Goal: Navigation & Orientation: Find specific page/section

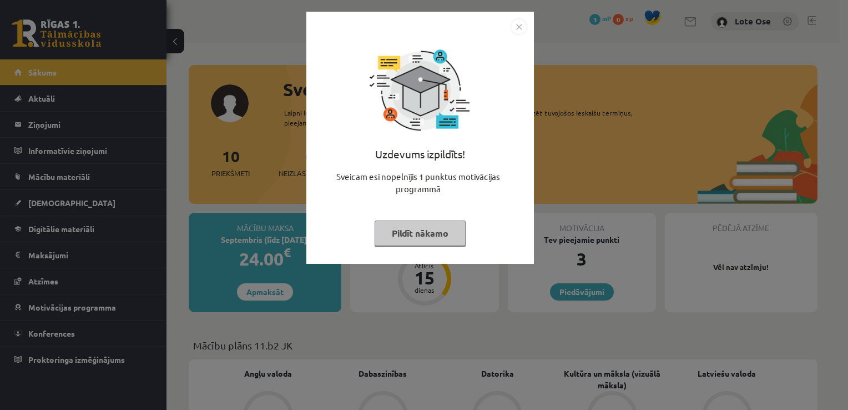
click at [443, 225] on button "Pildīt nākamo" at bounding box center [420, 233] width 91 height 26
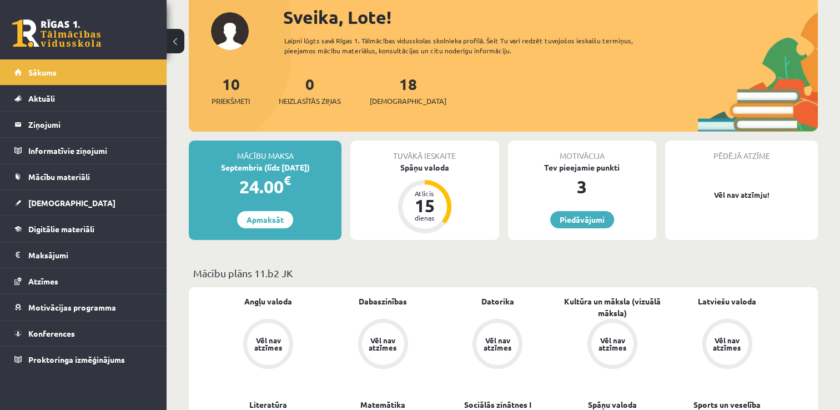
scroll to position [71, 0]
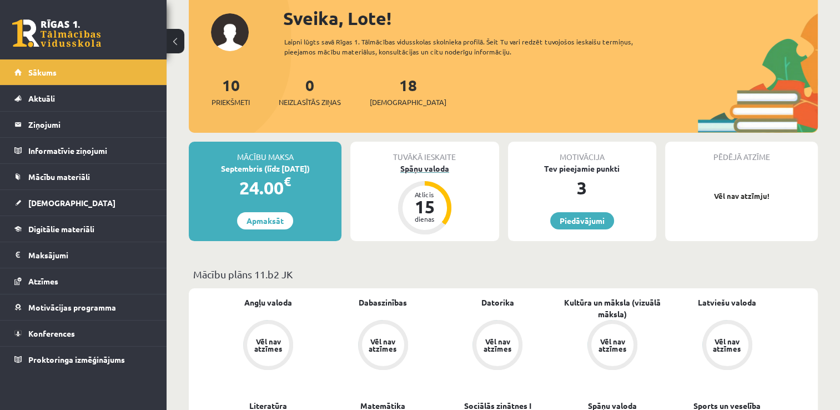
click at [426, 212] on div "15" at bounding box center [424, 207] width 33 height 18
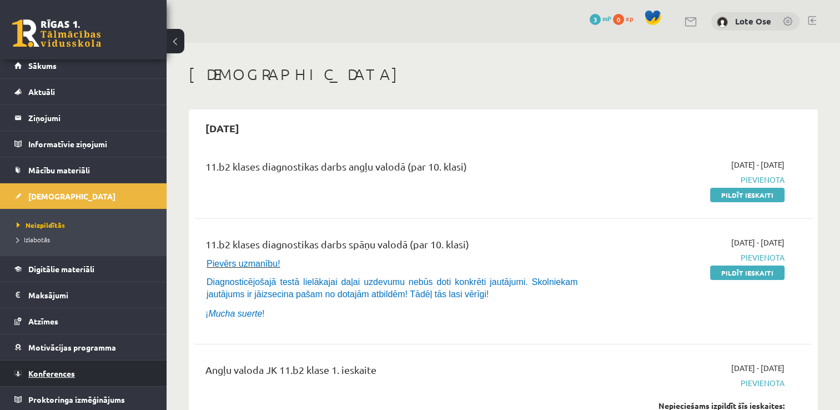
scroll to position [7, 0]
click at [103, 373] on link "Konferences" at bounding box center [83, 373] width 138 height 26
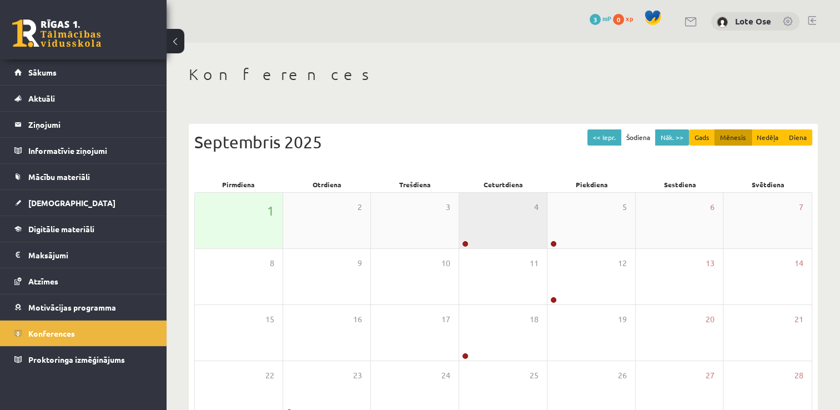
click at [503, 232] on div "4" at bounding box center [503, 221] width 88 height 56
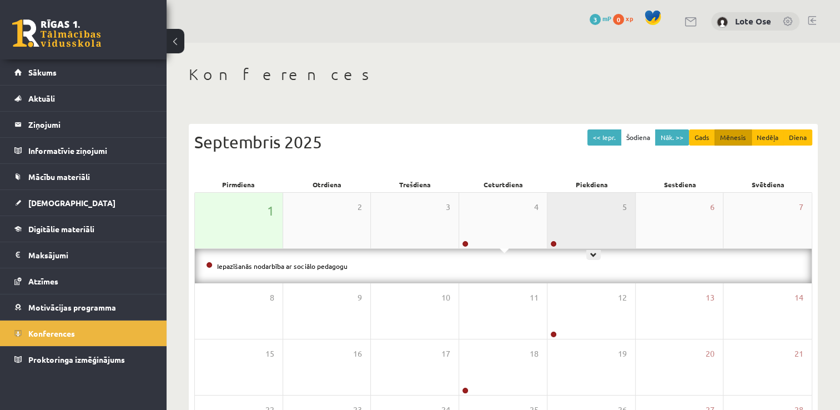
click at [563, 234] on div "5" at bounding box center [591, 221] width 88 height 56
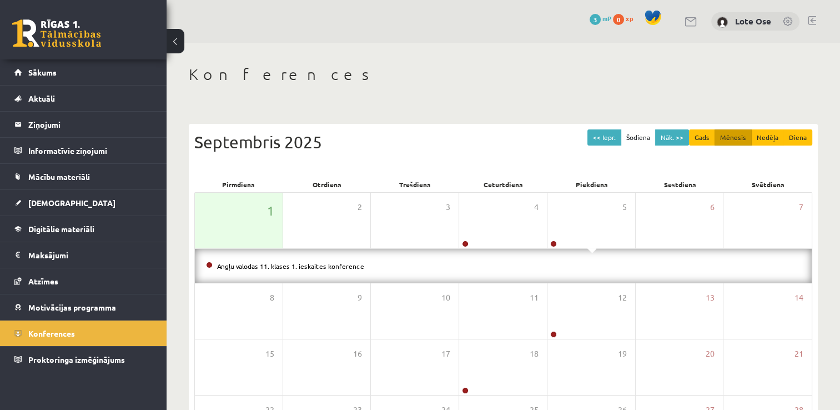
click at [567, 280] on div "Angļu valodas 11. klases 1. ieskaites konference" at bounding box center [503, 266] width 617 height 34
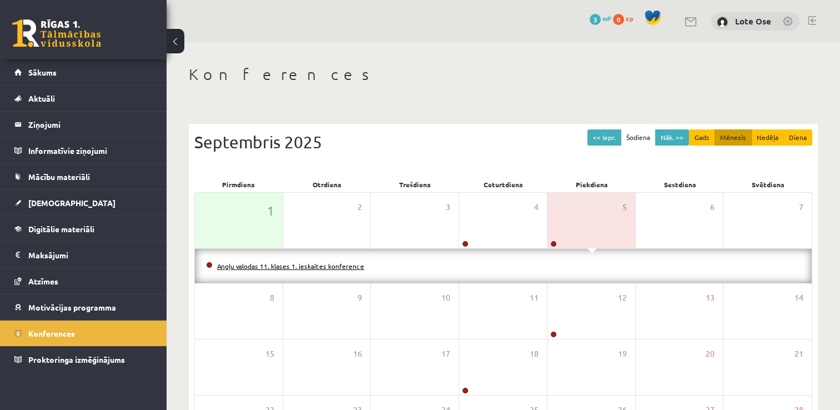
click at [309, 263] on link "Angļu valodas 11. klases 1. ieskaites konference" at bounding box center [290, 265] width 147 height 9
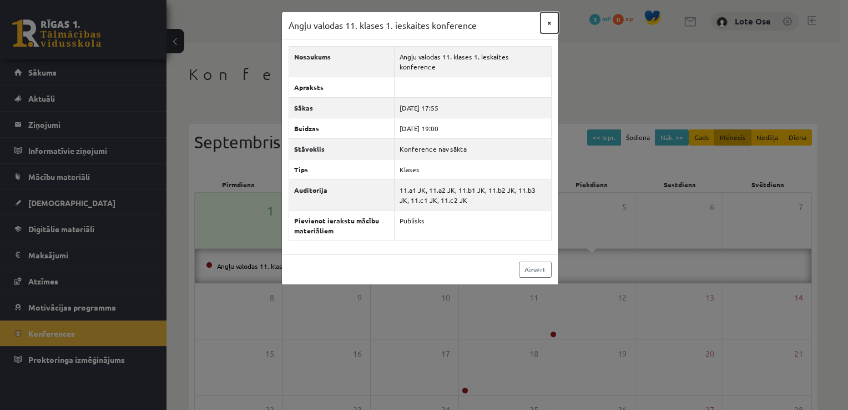
click at [547, 22] on button "×" at bounding box center [550, 22] width 18 height 21
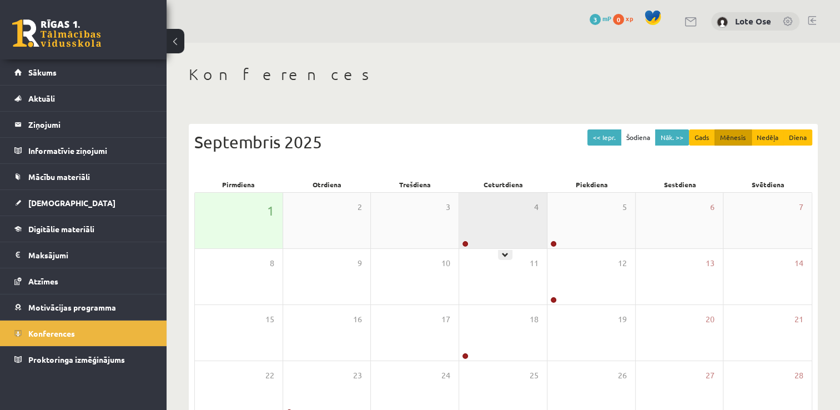
click at [517, 240] on div "4" at bounding box center [503, 221] width 88 height 56
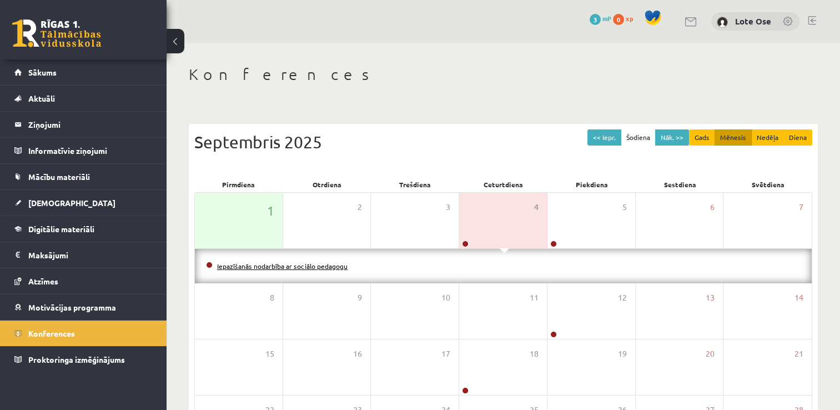
click at [324, 266] on link "Iepazīšanās nodarbība ar sociālo pedagogu" at bounding box center [282, 265] width 130 height 9
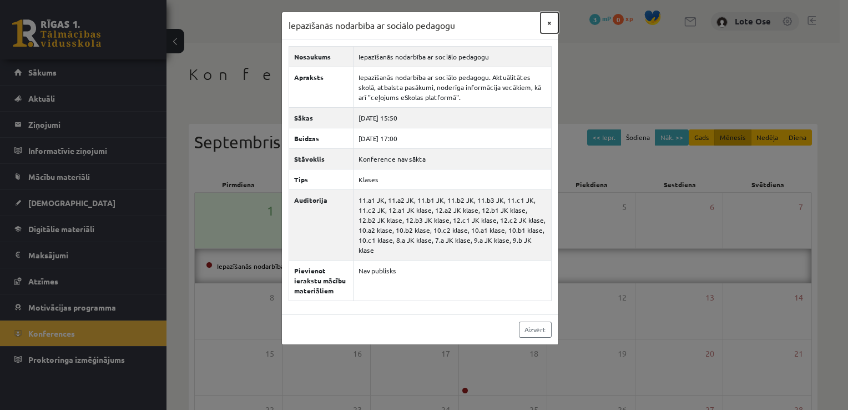
click at [547, 21] on button "×" at bounding box center [550, 22] width 18 height 21
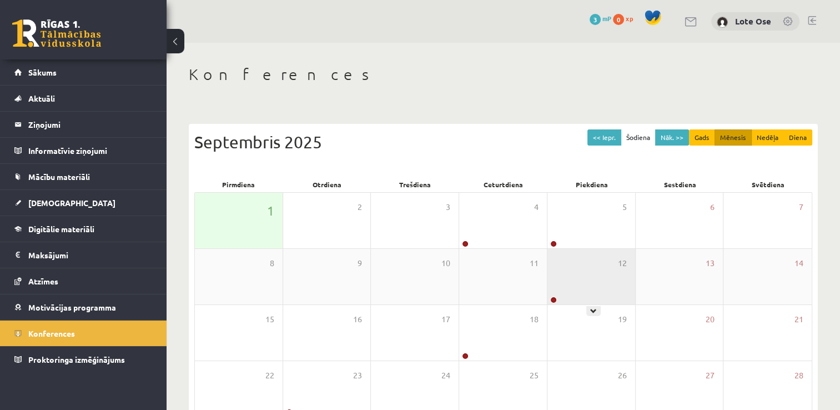
click at [569, 300] on div "12" at bounding box center [591, 277] width 88 height 56
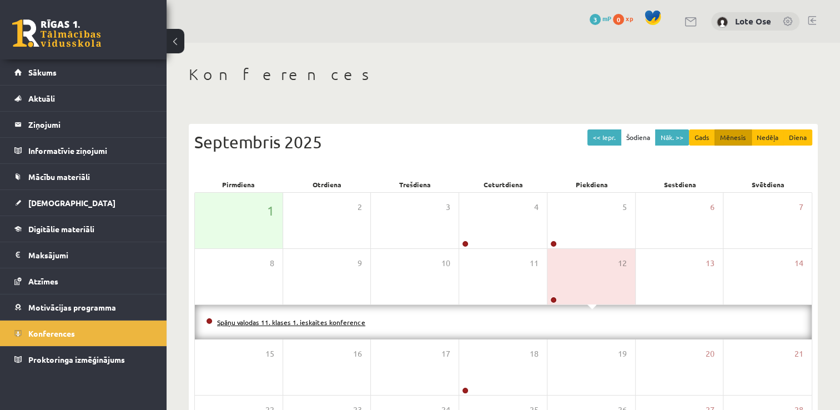
click at [279, 319] on link "Spāņu valodas 11. klases 1. ieskaites konference" at bounding box center [291, 322] width 148 height 9
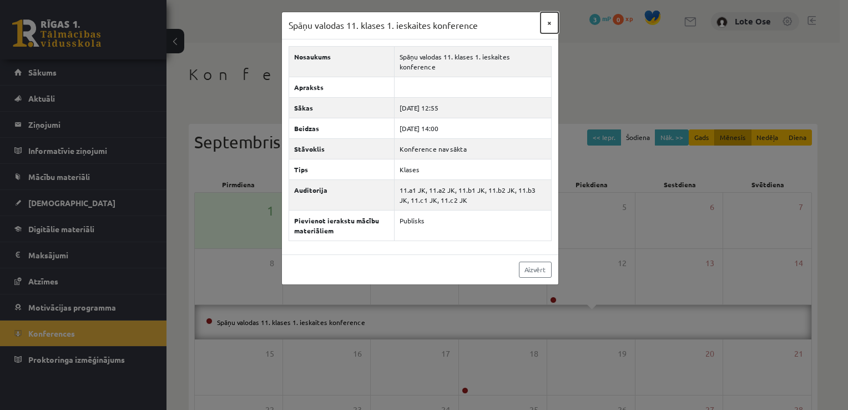
click at [547, 24] on button "×" at bounding box center [550, 22] width 18 height 21
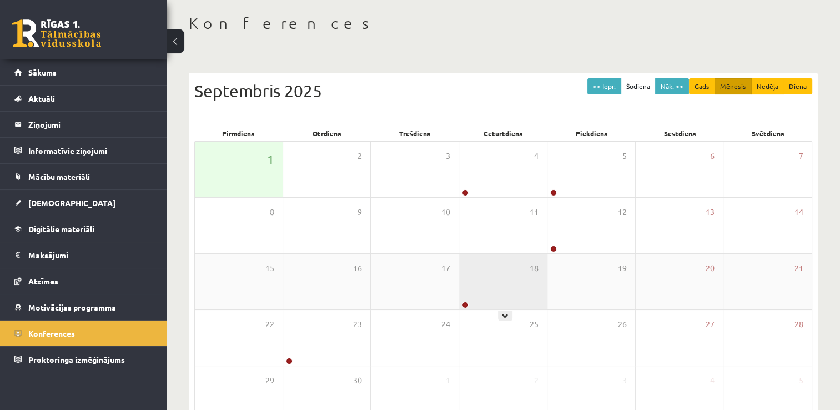
scroll to position [54, 0]
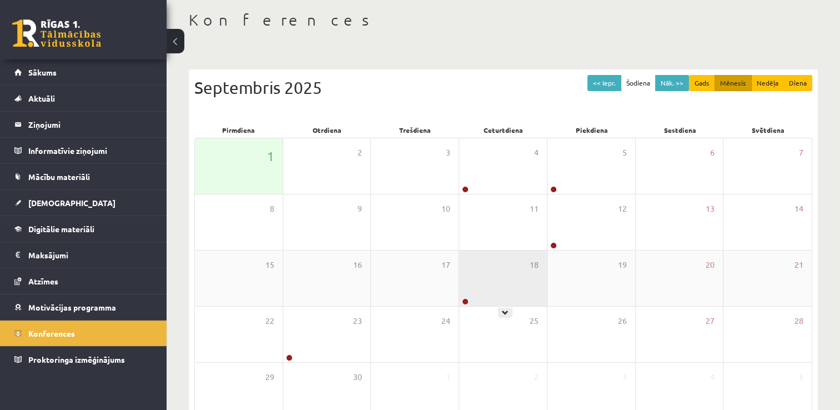
click at [472, 276] on div "18" at bounding box center [503, 278] width 88 height 56
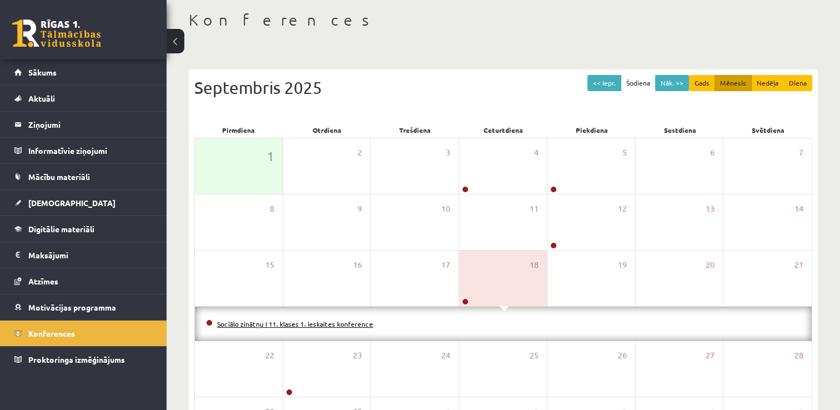
click at [301, 324] on link "Sociālo zinātņu I 11. klases 1. ieskaites konference" at bounding box center [295, 323] width 156 height 9
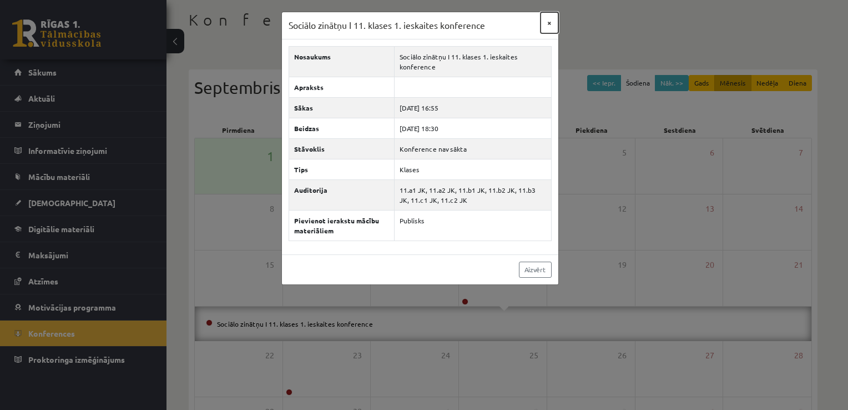
click at [551, 21] on button "×" at bounding box center [550, 22] width 18 height 21
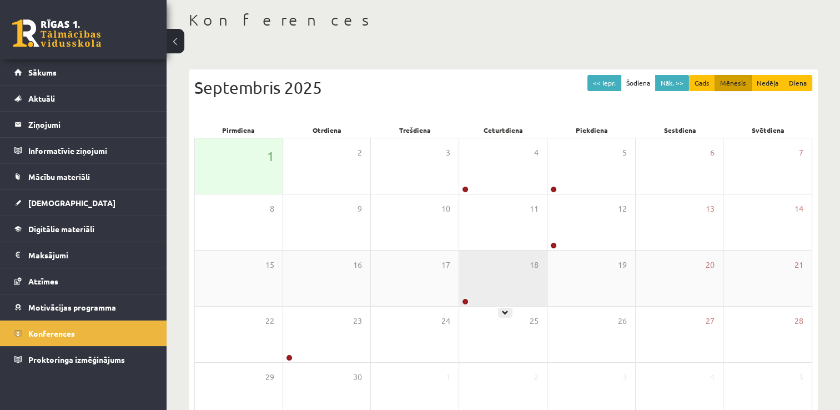
click at [472, 281] on div "18" at bounding box center [503, 278] width 88 height 56
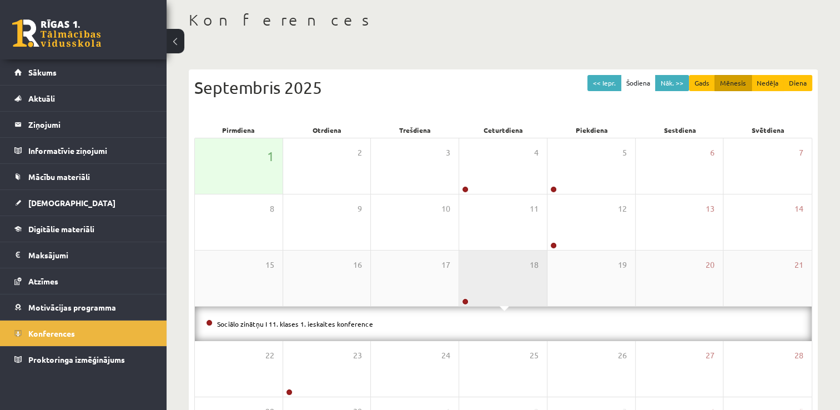
scroll to position [154, 0]
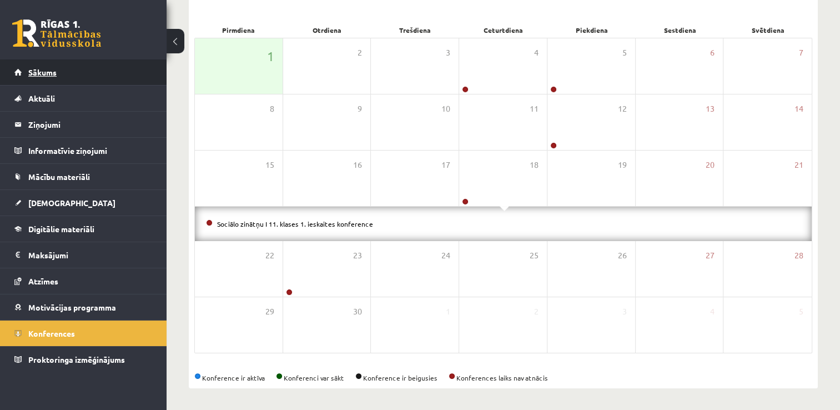
click at [72, 68] on link "Sākums" at bounding box center [83, 72] width 138 height 26
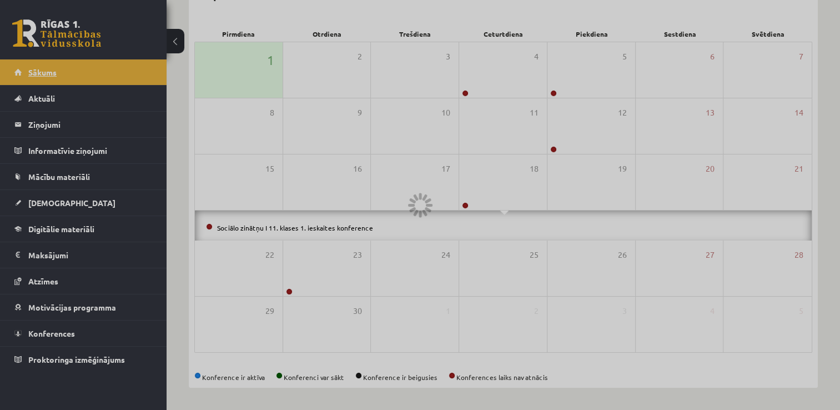
scroll to position [120, 0]
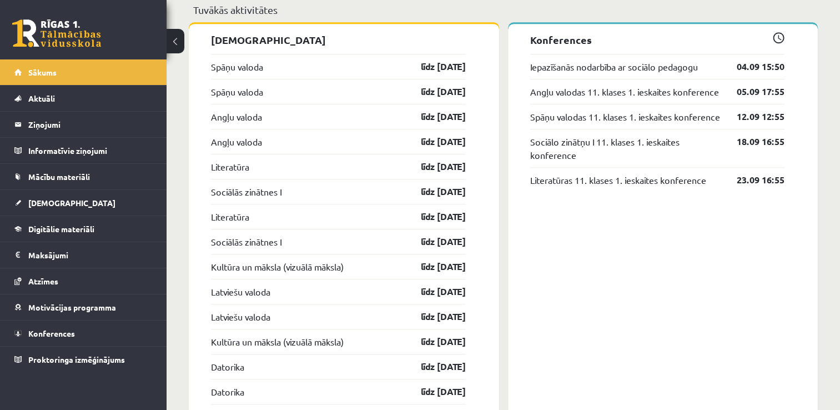
scroll to position [898, 0]
click at [77, 170] on link "Mācību materiāli" at bounding box center [83, 177] width 138 height 26
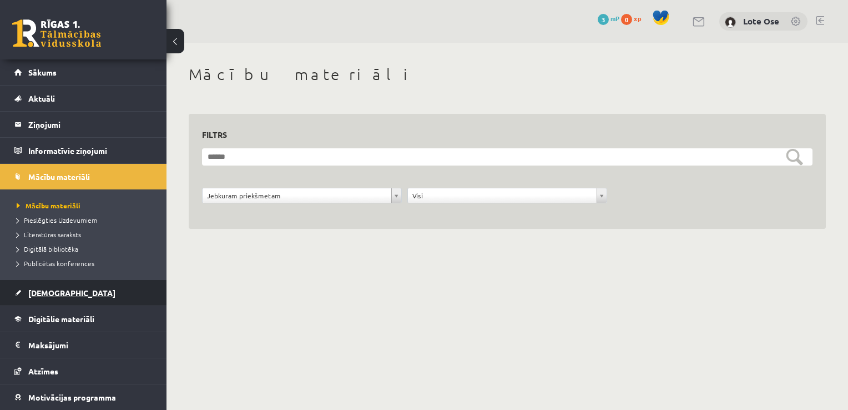
click at [59, 289] on span "[DEMOGRAPHIC_DATA]" at bounding box center [71, 293] width 87 height 10
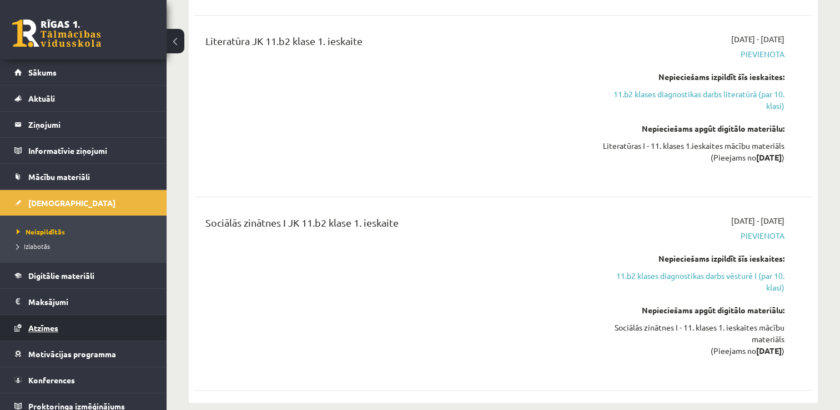
scroll to position [1004, 0]
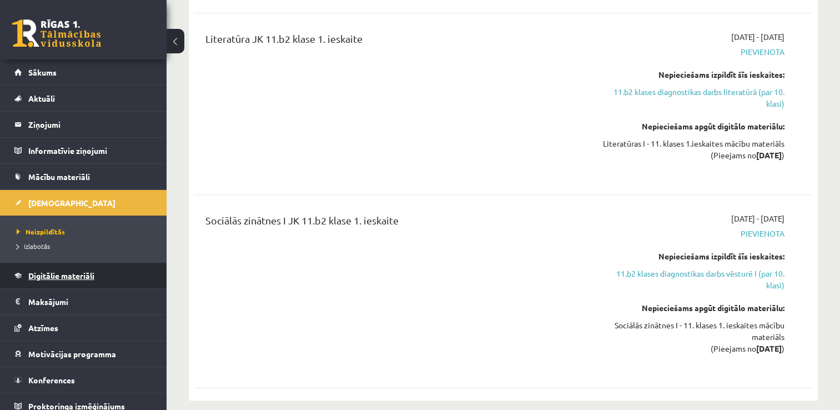
click at [61, 272] on span "Digitālie materiāli" at bounding box center [61, 275] width 66 height 10
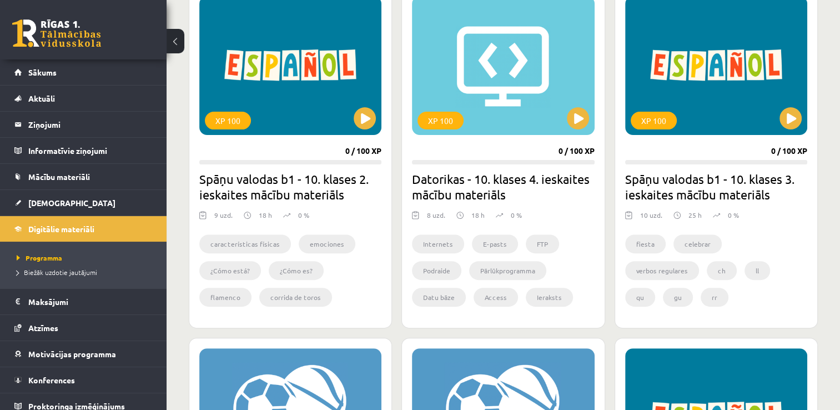
scroll to position [339, 0]
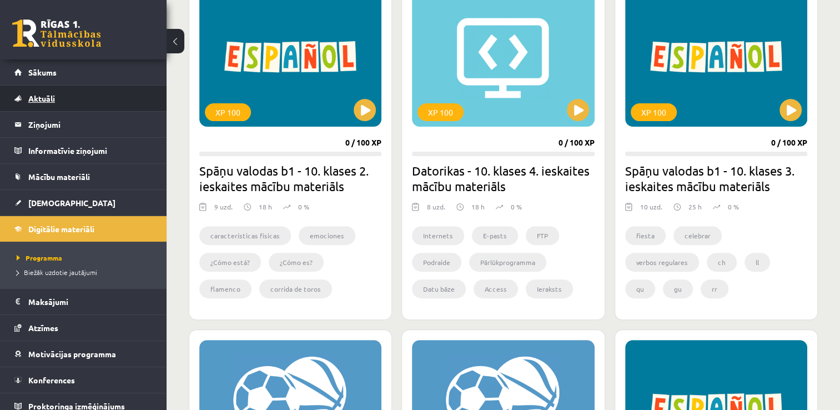
click at [47, 99] on span "Aktuāli" at bounding box center [41, 98] width 27 height 10
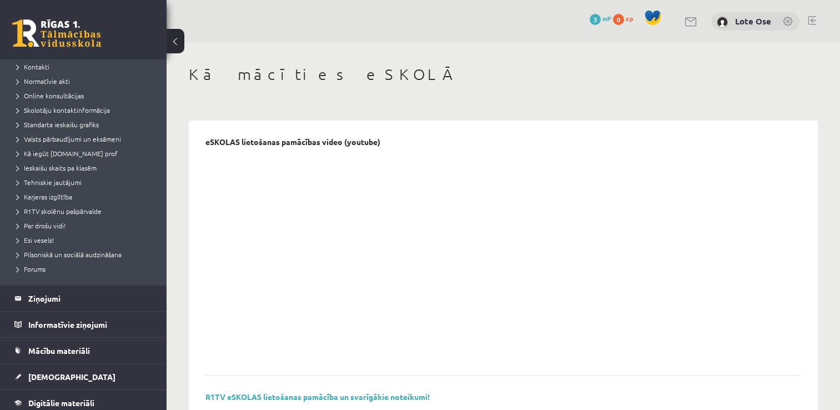
scroll to position [75, 0]
click at [61, 321] on legend "Informatīvie ziņojumi 0" at bounding box center [90, 324] width 124 height 26
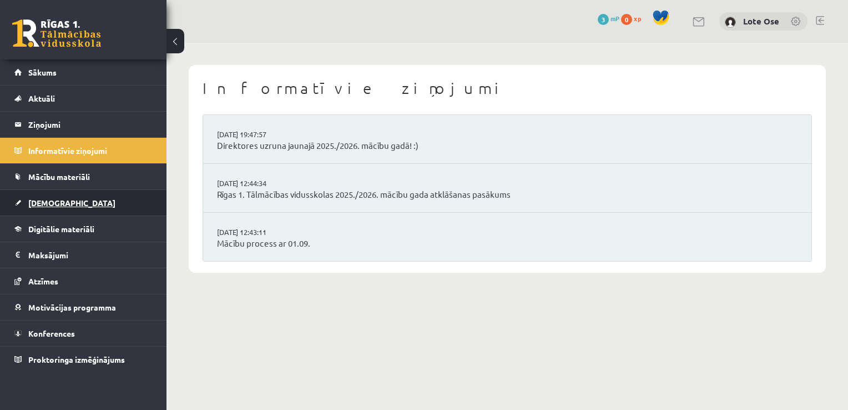
click at [82, 200] on link "[DEMOGRAPHIC_DATA]" at bounding box center [83, 203] width 138 height 26
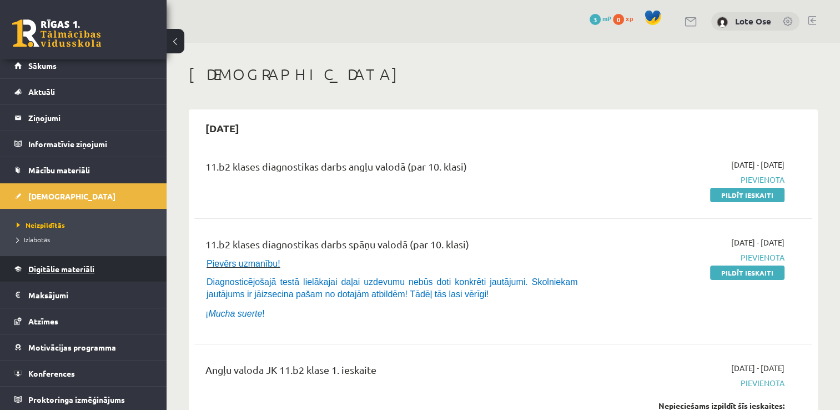
scroll to position [7, 0]
click at [472, 172] on div "11.b2 klases diagnostikas darbs angļu valodā (par 10. klasi)" at bounding box center [395, 169] width 380 height 21
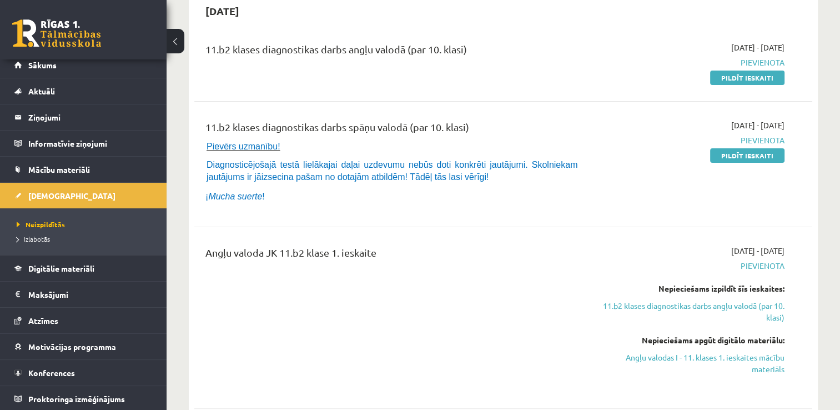
scroll to position [0, 0]
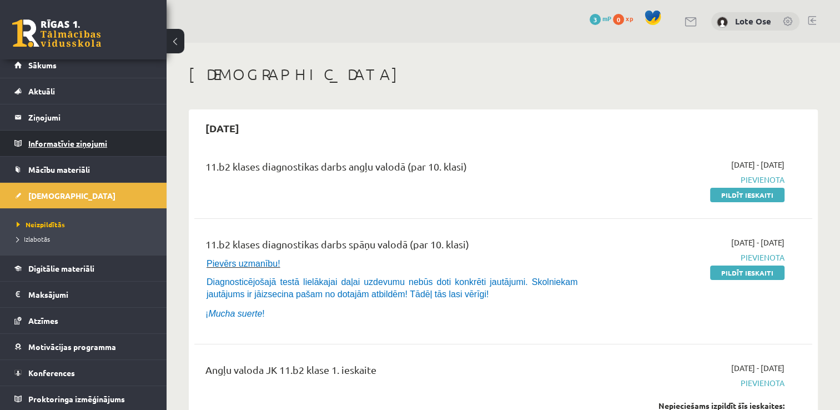
click at [73, 145] on legend "Informatīvie ziņojumi 0" at bounding box center [90, 143] width 124 height 26
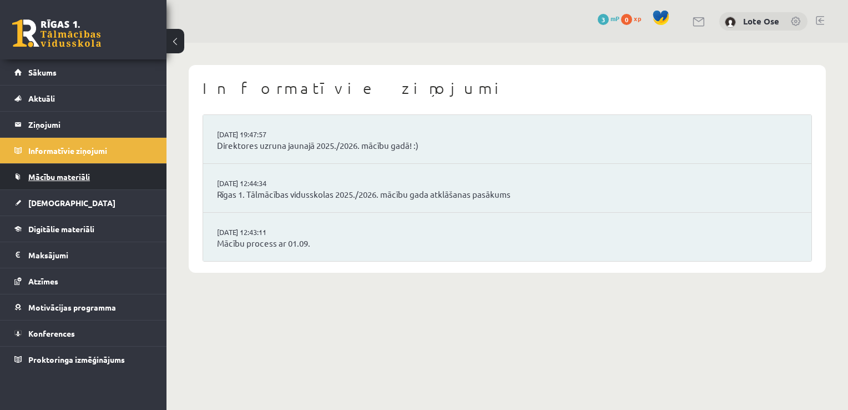
click at [73, 176] on span "Mācību materiāli" at bounding box center [59, 177] width 62 height 10
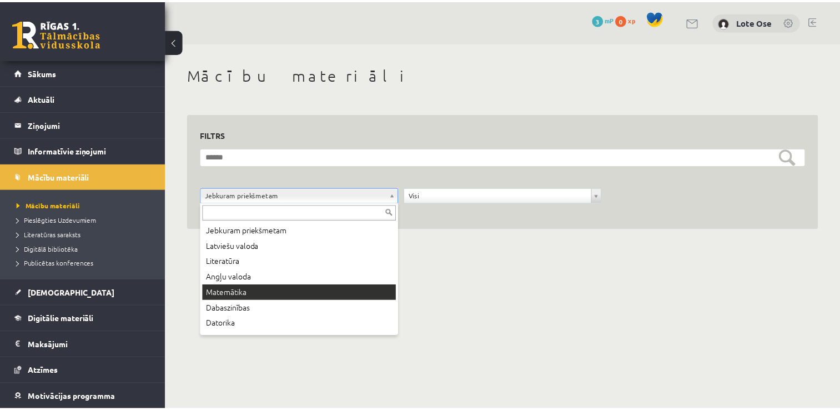
scroll to position [60, 0]
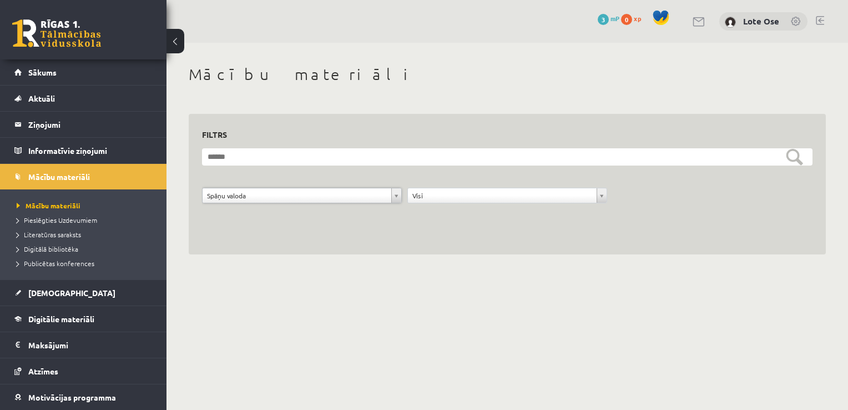
drag, startPoint x: 255, startPoint y: 306, endPoint x: 497, endPoint y: 197, distance: 265.3
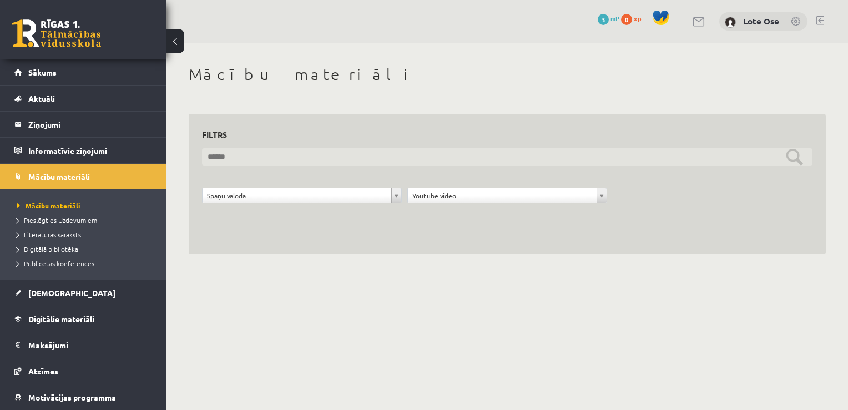
drag, startPoint x: 793, startPoint y: 160, endPoint x: 576, endPoint y: 156, distance: 217.1
click at [576, 156] on input "text" at bounding box center [507, 156] width 611 height 17
click at [794, 155] on input "*******" at bounding box center [507, 156] width 611 height 17
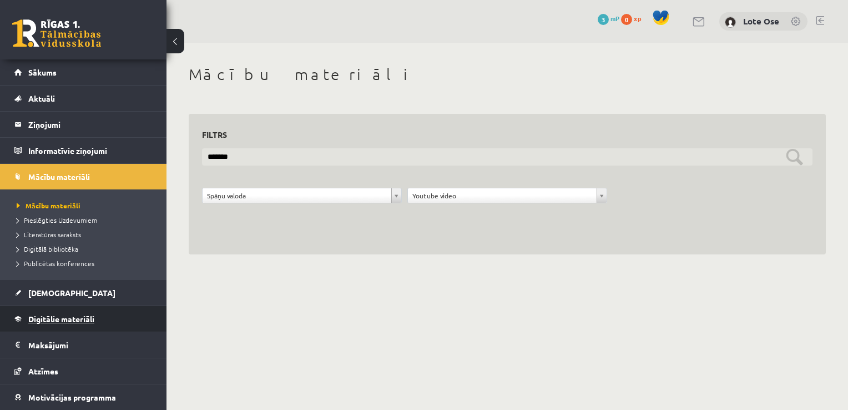
type input "*******"
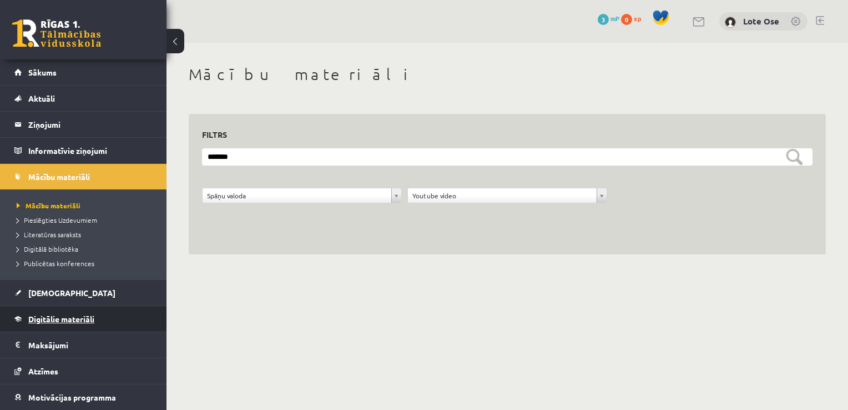
click at [60, 320] on span "Digitālie materiāli" at bounding box center [61, 319] width 66 height 10
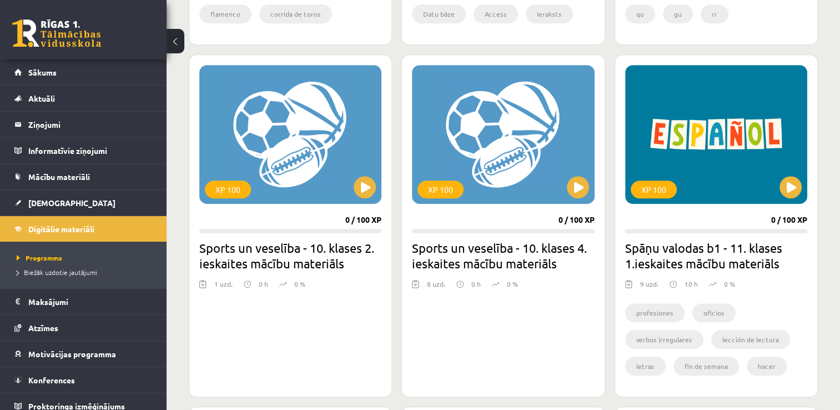
scroll to position [624, 0]
